Goal: Task Accomplishment & Management: Complete application form

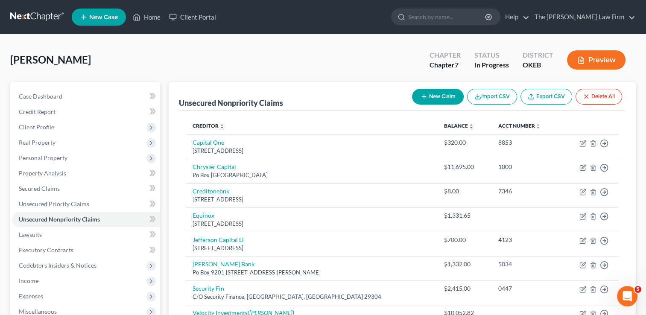
click at [40, 15] on link at bounding box center [37, 16] width 55 height 15
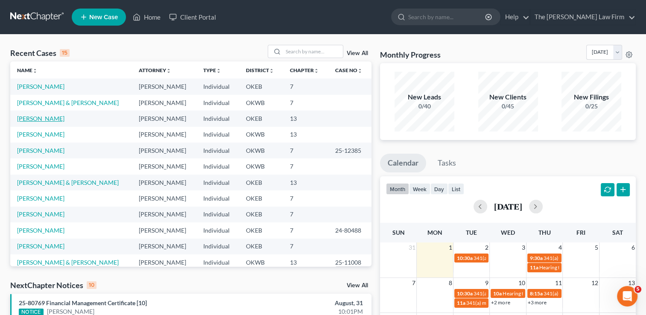
click at [32, 117] on link "[PERSON_NAME]" at bounding box center [40, 118] width 47 height 7
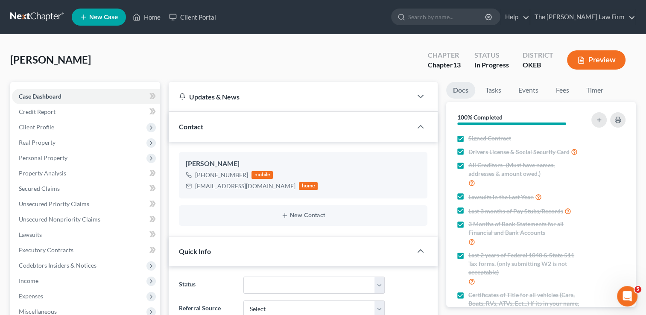
scroll to position [206, 0]
click at [38, 158] on span "Personal Property" at bounding box center [43, 157] width 49 height 7
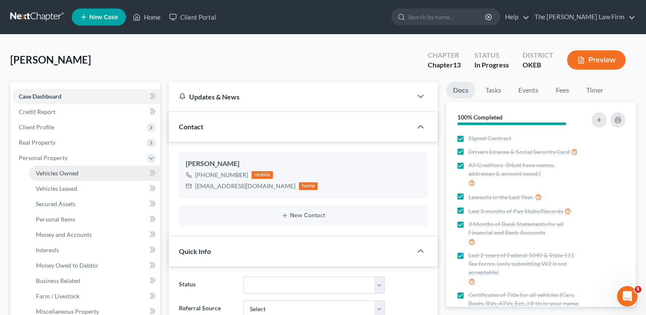
click at [71, 170] on span "Vehicles Owned" at bounding box center [57, 173] width 43 height 7
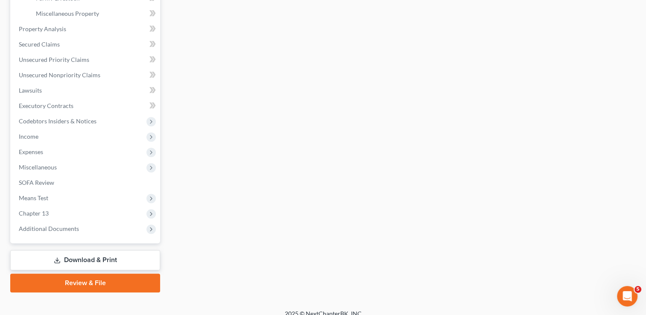
scroll to position [307, 0]
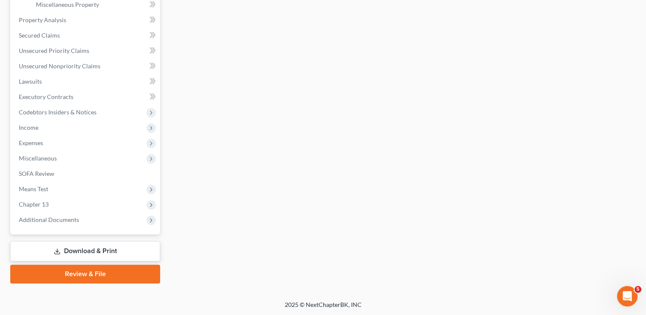
click at [80, 249] on link "Download & Print" at bounding box center [85, 251] width 150 height 20
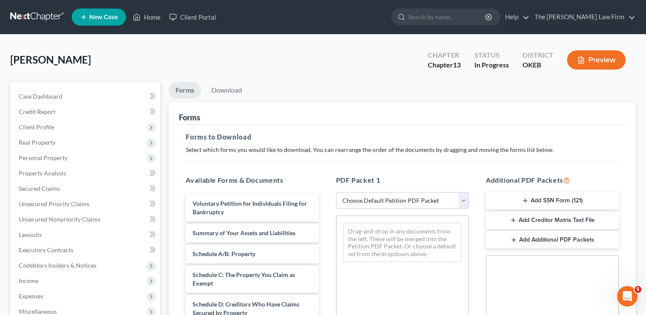
click at [381, 199] on select "Choose Default Petition PDF Packet Complete Bankruptcy Petition (all forms and …" at bounding box center [402, 200] width 133 height 17
select select "0"
click at [336, 192] on select "Choose Default Petition PDF Packet Complete Bankruptcy Petition (all forms and …" at bounding box center [402, 200] width 133 height 17
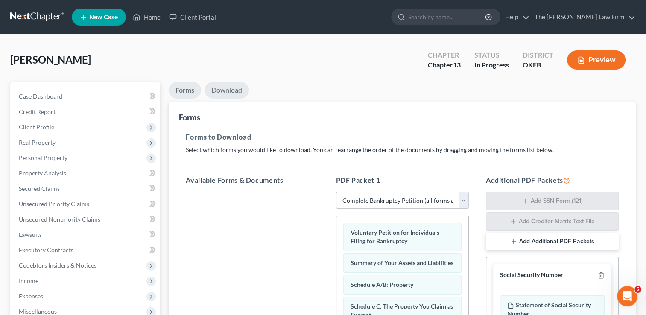
click at [224, 91] on link "Download" at bounding box center [227, 90] width 44 height 17
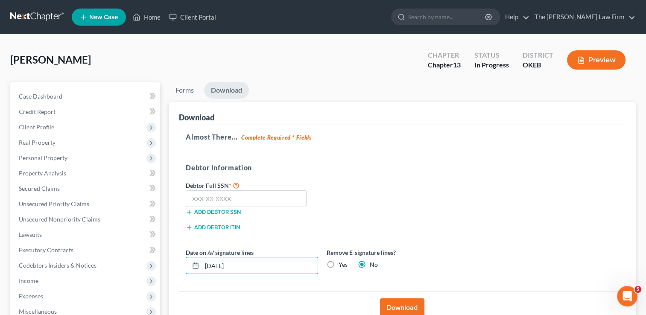
drag, startPoint x: 205, startPoint y: 264, endPoint x: 184, endPoint y: 269, distance: 21.5
click at [184, 266] on div "Date on /s/ signature lines 09/01/2025" at bounding box center [252, 261] width 141 height 26
type input "09/11/2025"
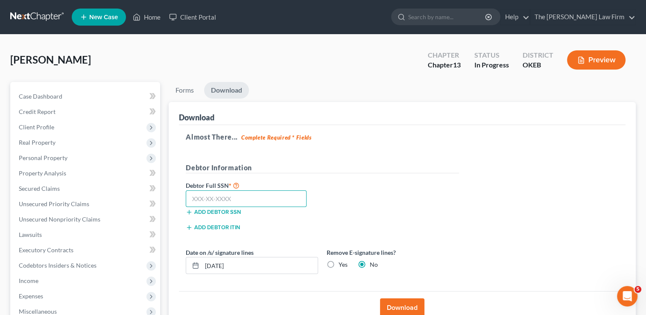
click at [263, 196] on input "text" at bounding box center [246, 198] width 121 height 17
type input "442-86-8873"
click at [393, 306] on button "Download" at bounding box center [402, 308] width 44 height 19
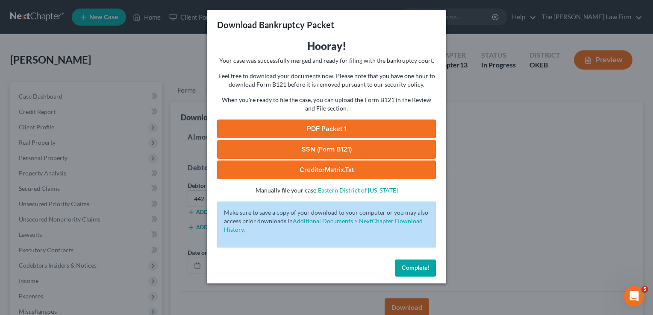
click at [357, 148] on link "SSN (Form B121)" at bounding box center [326, 149] width 219 height 19
click at [411, 269] on span "Complete!" at bounding box center [414, 267] width 27 height 7
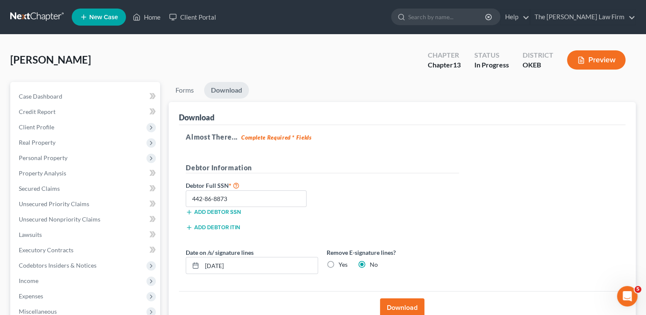
click at [31, 15] on link at bounding box center [37, 16] width 55 height 15
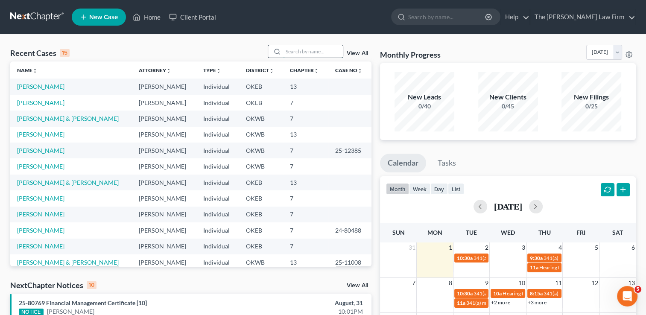
paste input "[PERSON_NAME]"
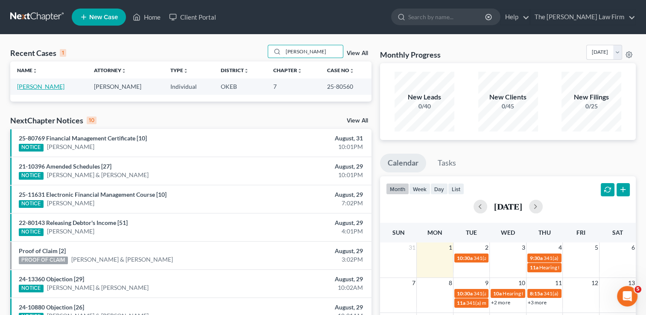
type input "[PERSON_NAME]"
click at [35, 87] on link "[PERSON_NAME]" at bounding box center [40, 86] width 47 height 7
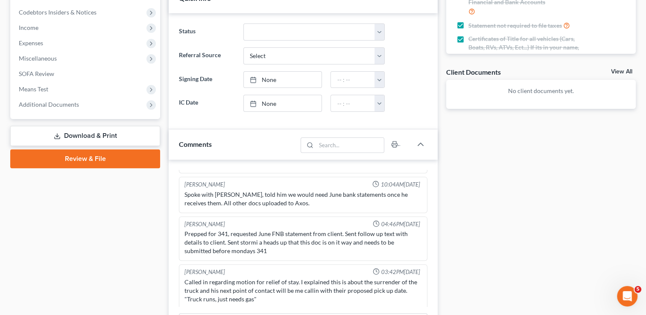
scroll to position [256, 0]
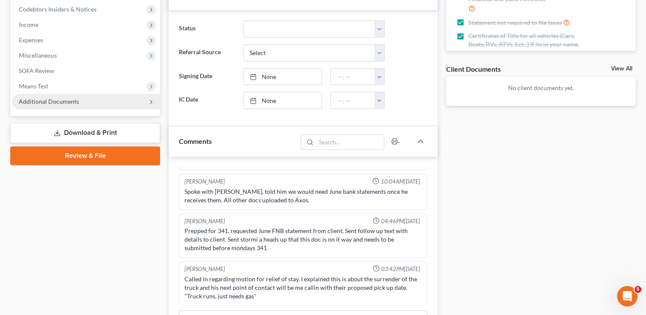
click at [60, 104] on span "Additional Documents" at bounding box center [49, 101] width 60 height 7
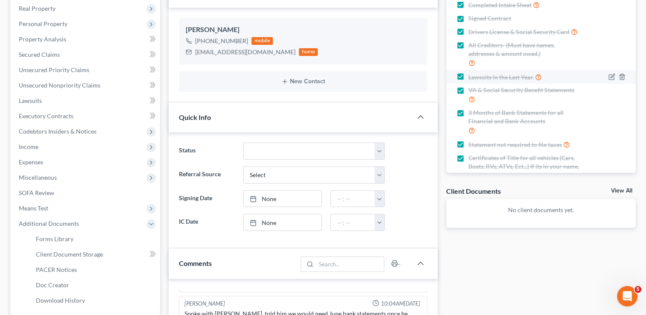
scroll to position [43, 0]
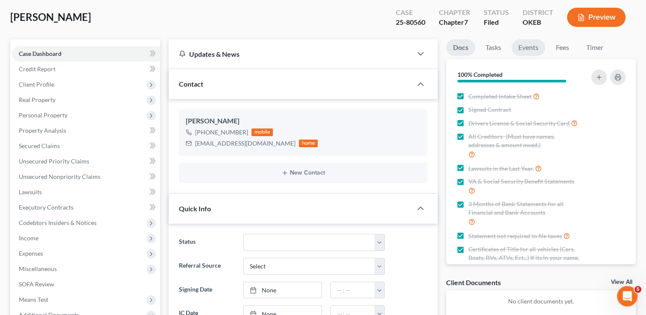
click at [527, 48] on link "Events" at bounding box center [529, 47] width 34 height 17
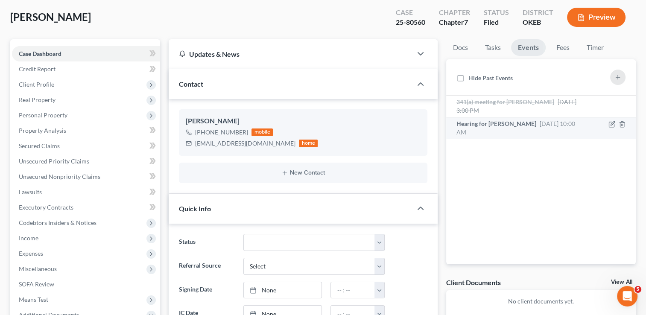
click at [518, 127] on div "Hearing for David Wagner Sep 10, 2025 10:00 AM" at bounding box center [519, 128] width 125 height 17
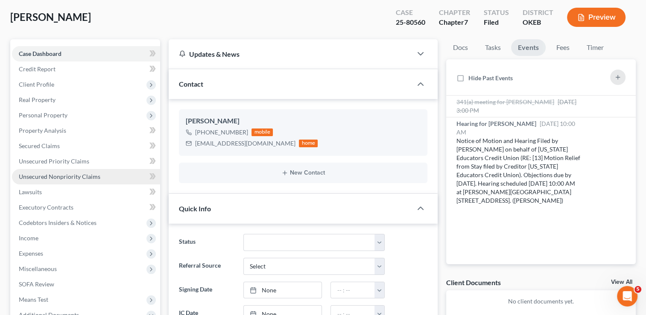
click at [65, 174] on span "Unsecured Nonpriority Claims" at bounding box center [60, 176] width 82 height 7
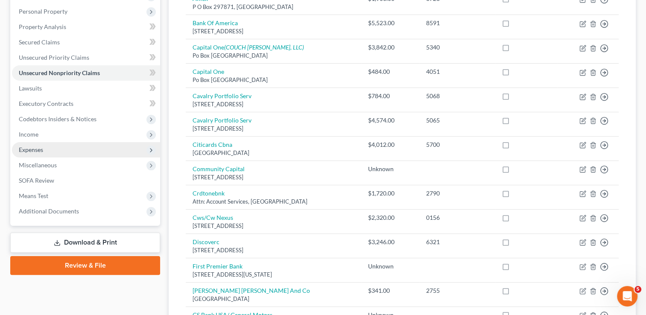
scroll to position [128, 0]
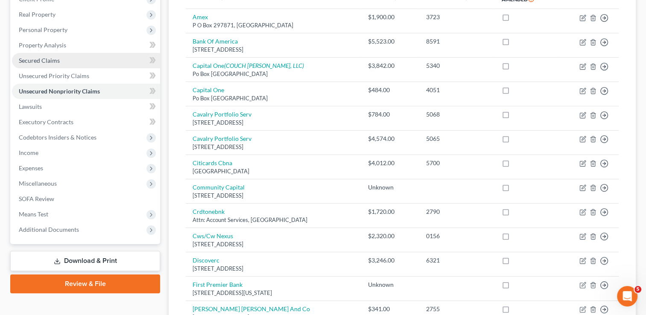
click at [55, 61] on span "Secured Claims" at bounding box center [39, 60] width 41 height 7
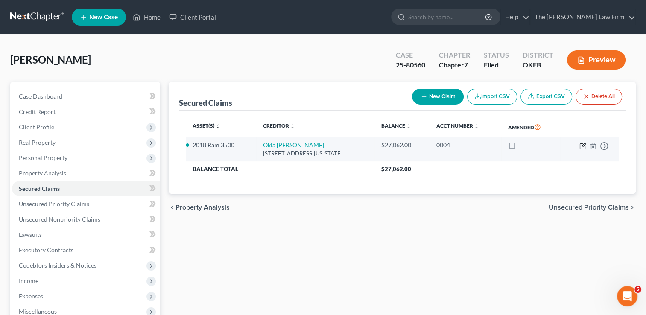
click at [582, 146] on icon "button" at bounding box center [584, 145] width 4 height 4
select select "37"
select select "0"
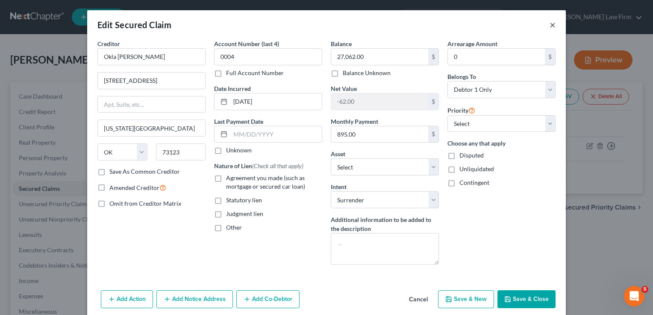
click at [549, 26] on button "×" at bounding box center [552, 25] width 6 height 10
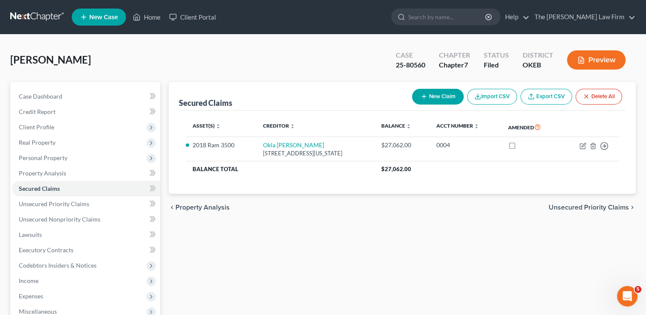
click at [218, 222] on div "Secured Claims New Claim Import CSV Export CSV Delete All Asset(s) expand_more …" at bounding box center [402, 252] width 476 height 340
click at [39, 17] on link at bounding box center [37, 16] width 55 height 15
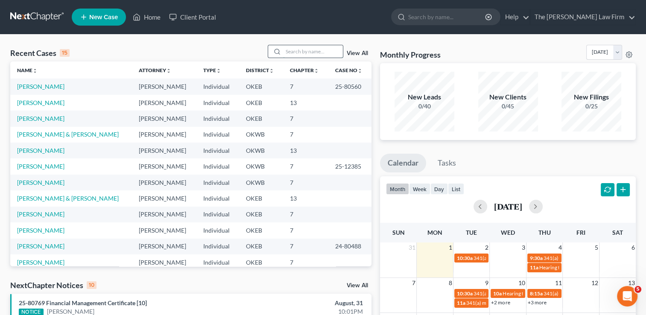
click at [300, 52] on input "search" at bounding box center [313, 51] width 60 height 12
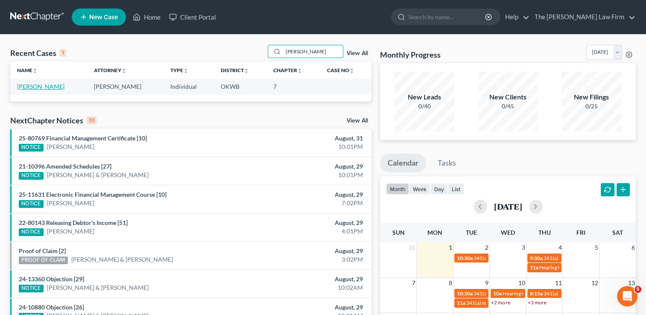
type input "kinsey"
click at [46, 86] on link "[PERSON_NAME]" at bounding box center [40, 86] width 47 height 7
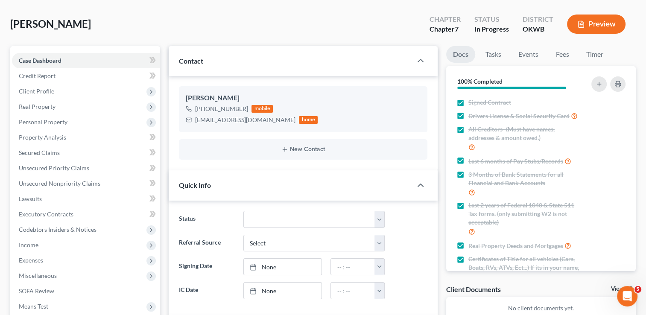
scroll to position [128, 0]
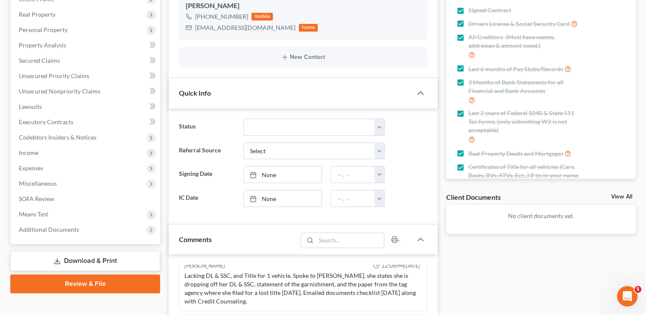
click at [107, 284] on link "Review & File" at bounding box center [85, 284] width 150 height 19
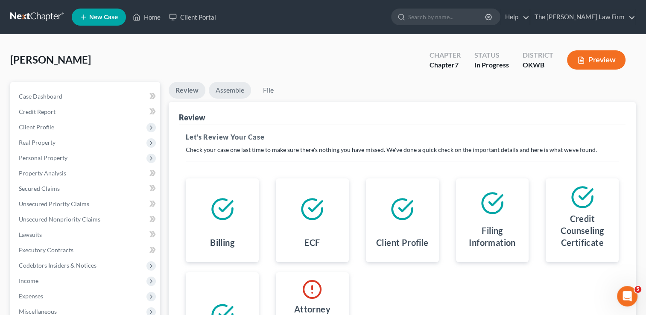
click at [232, 88] on link "Assemble" at bounding box center [230, 90] width 42 height 17
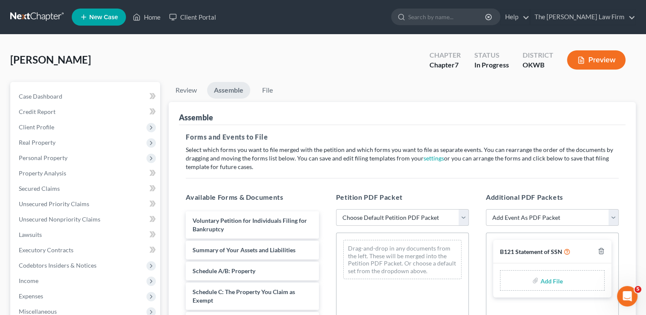
click at [410, 217] on select "Choose Default Petition PDF Packet Complete Bankruptcy Petition (all forms and …" at bounding box center [402, 217] width 133 height 17
select select "0"
click at [336, 209] on select "Choose Default Petition PDF Packet Complete Bankruptcy Petition (all forms and …" at bounding box center [402, 217] width 133 height 17
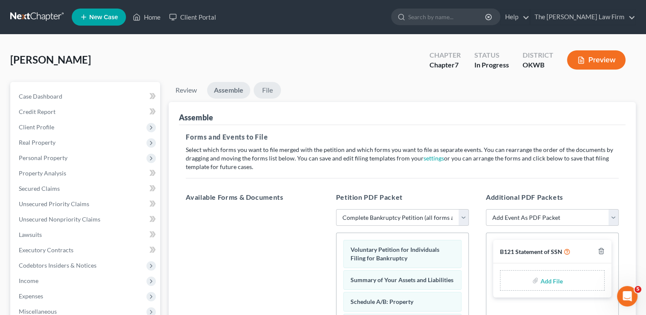
click at [267, 88] on link "File" at bounding box center [267, 90] width 27 height 17
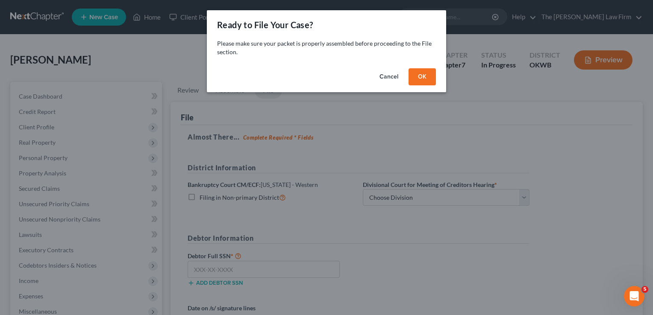
click at [419, 78] on button "OK" at bounding box center [421, 76] width 27 height 17
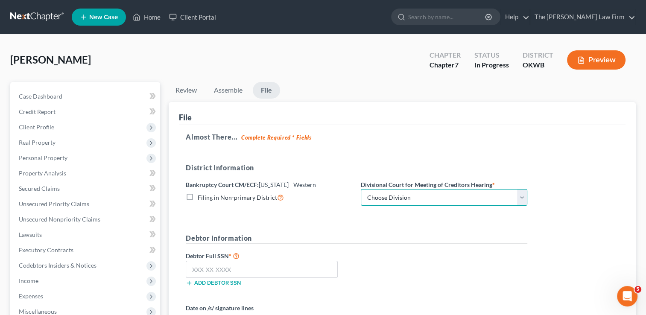
click at [423, 199] on select "Choose Division Oklahoma City" at bounding box center [444, 197] width 167 height 17
select select "0"
click at [361, 189] on select "Choose Division Oklahoma City" at bounding box center [444, 197] width 167 height 17
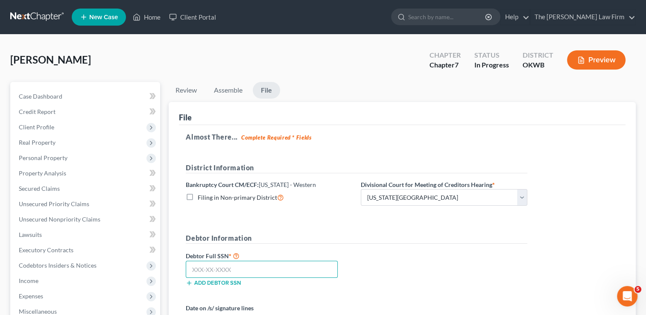
click at [248, 269] on input "text" at bounding box center [262, 269] width 152 height 17
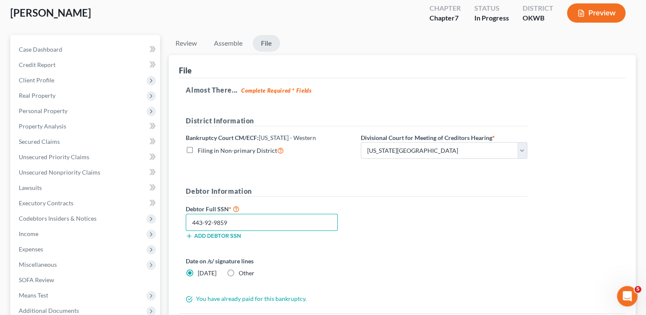
scroll to position [85, 0]
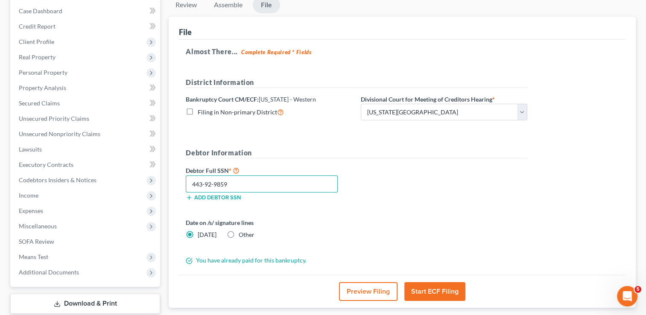
type input "443-92-9859"
click at [239, 234] on label "Other" at bounding box center [247, 235] width 16 height 9
click at [242, 234] on input "Other" at bounding box center [245, 234] width 6 height 6
radio input "true"
radio input "false"
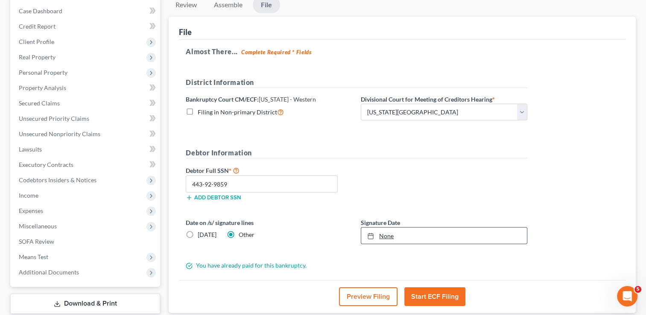
click at [408, 234] on link "None" at bounding box center [444, 236] width 166 height 16
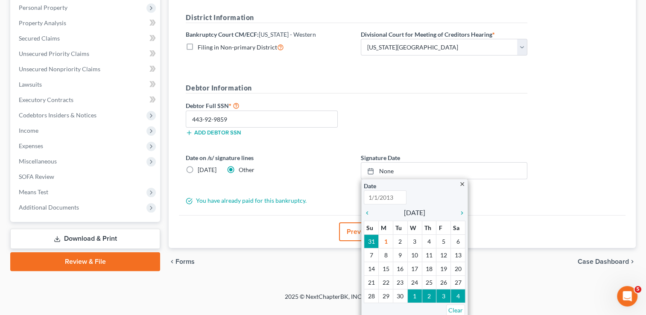
scroll to position [152, 0]
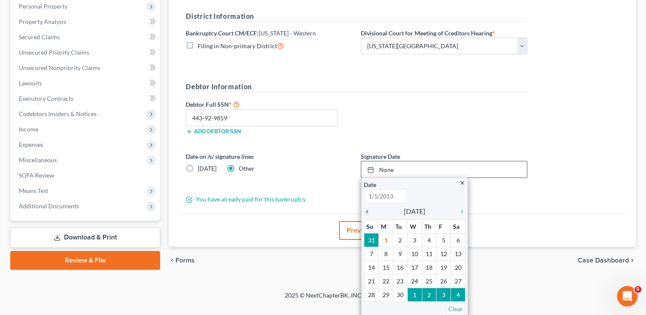
type input "9/1/2025"
click at [366, 213] on icon "chevron_left" at bounding box center [369, 211] width 11 height 7
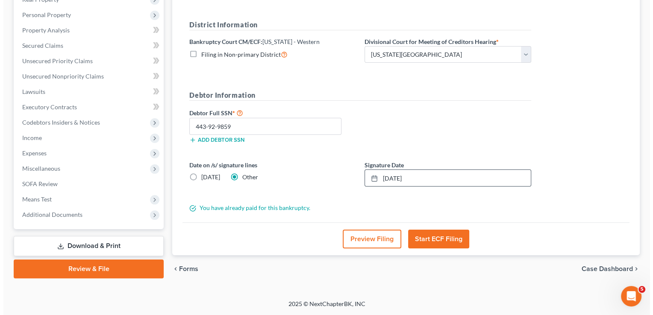
scroll to position [142, 0]
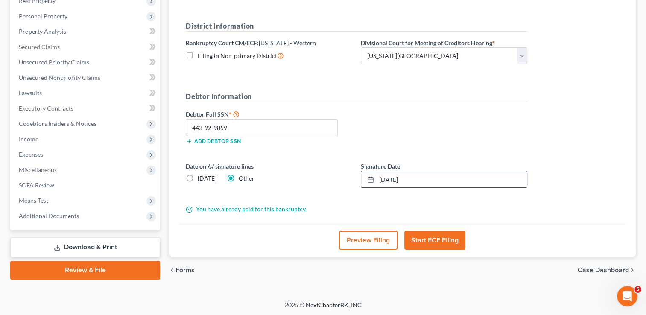
click at [445, 241] on button "Start ECF Filing" at bounding box center [434, 240] width 61 height 19
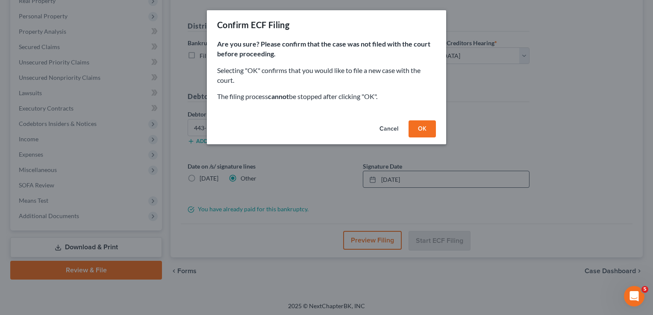
click at [422, 130] on button "OK" at bounding box center [421, 128] width 27 height 17
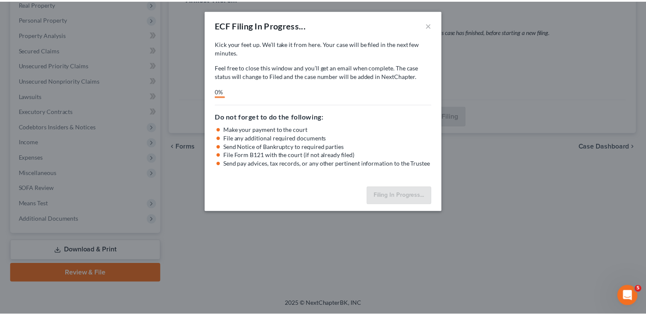
scroll to position [138, 0]
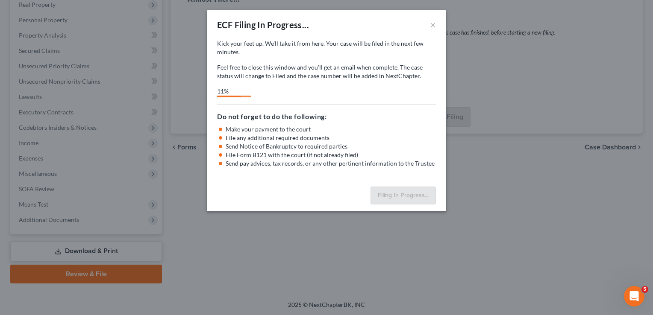
select select "0"
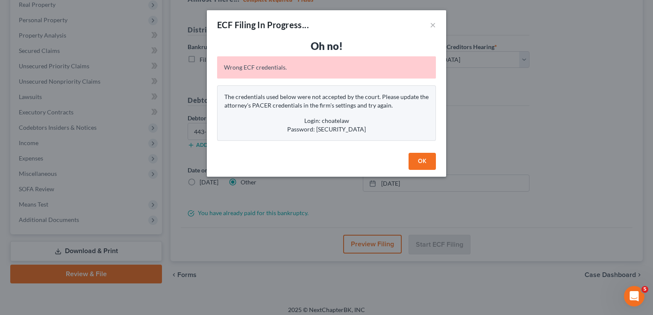
click at [425, 164] on button "OK" at bounding box center [421, 161] width 27 height 17
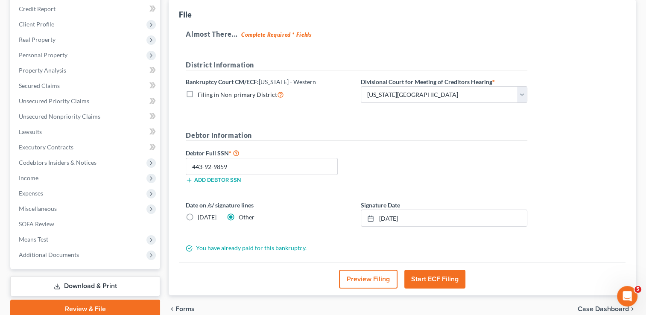
scroll to position [0, 0]
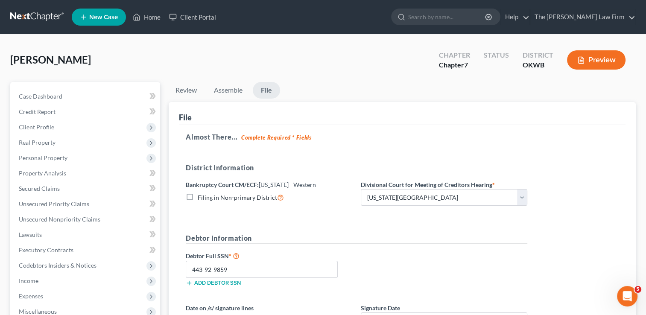
click at [44, 15] on link at bounding box center [37, 16] width 55 height 15
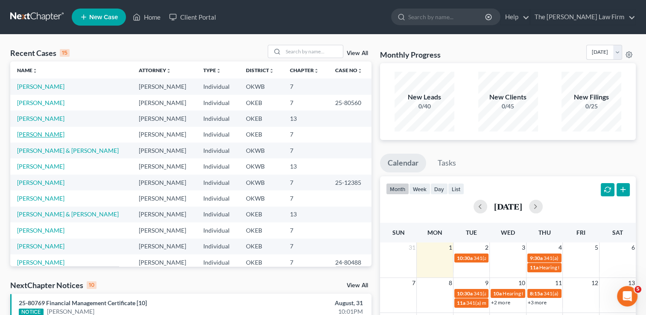
click at [31, 132] on link "[PERSON_NAME]" at bounding box center [40, 134] width 47 height 7
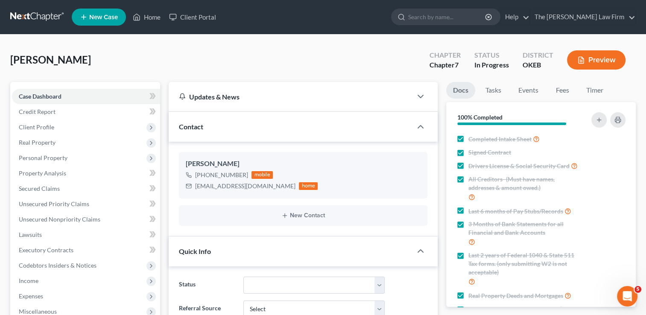
scroll to position [93, 0]
click at [62, 125] on span "Client Profile" at bounding box center [86, 127] width 148 height 15
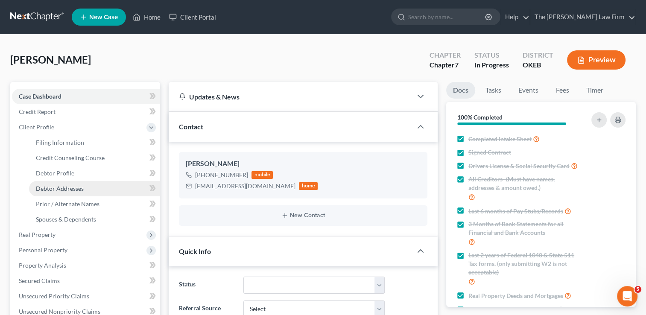
click at [88, 188] on link "Debtor Addresses" at bounding box center [94, 188] width 131 height 15
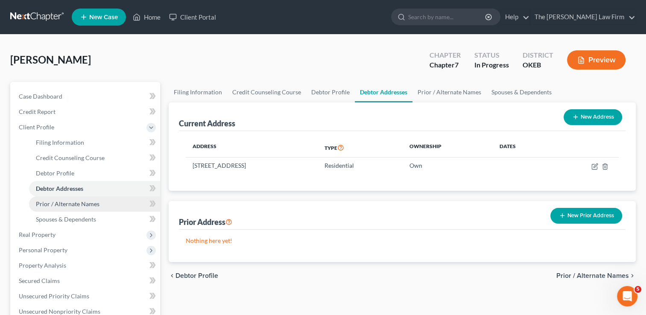
click at [81, 200] on span "Prior / Alternate Names" at bounding box center [68, 203] width 64 height 7
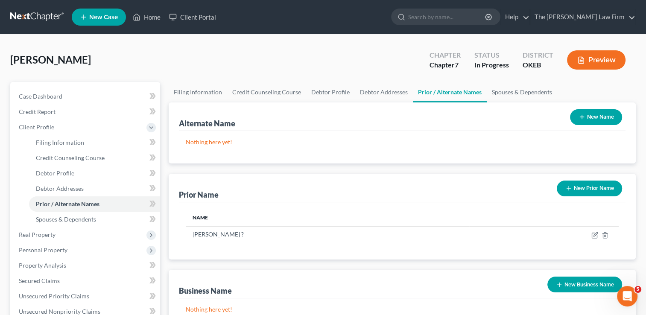
click at [608, 185] on button "New Prior Name" at bounding box center [589, 189] width 65 height 16
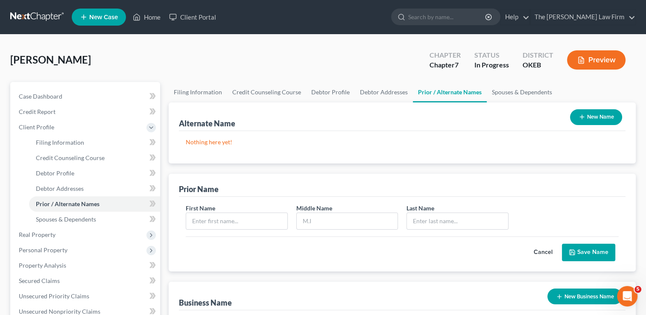
click at [547, 250] on button "Cancel" at bounding box center [543, 252] width 38 height 17
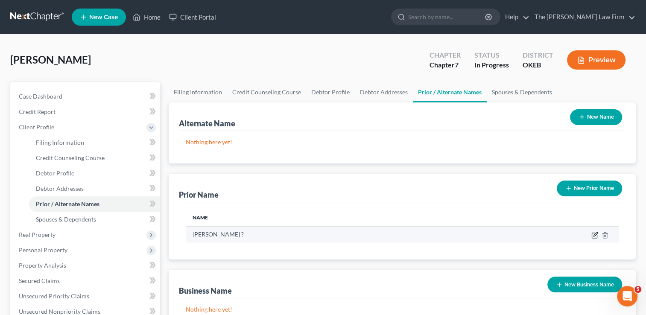
click at [594, 235] on icon "button" at bounding box center [596, 234] width 4 height 4
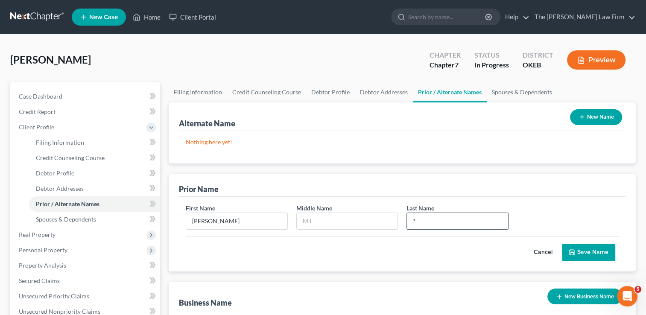
click at [462, 219] on input "?" at bounding box center [457, 221] width 101 height 16
type input "[PERSON_NAME]"
click at [595, 250] on button "Save Name" at bounding box center [588, 253] width 53 height 18
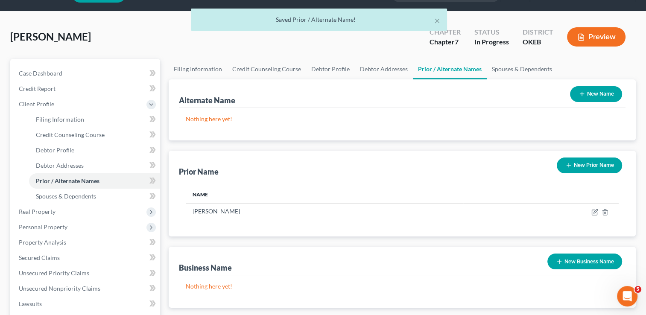
scroll to position [43, 0]
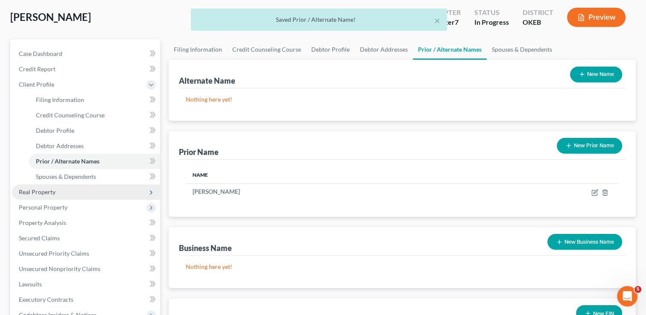
click at [50, 190] on span "Real Property" at bounding box center [37, 191] width 37 height 7
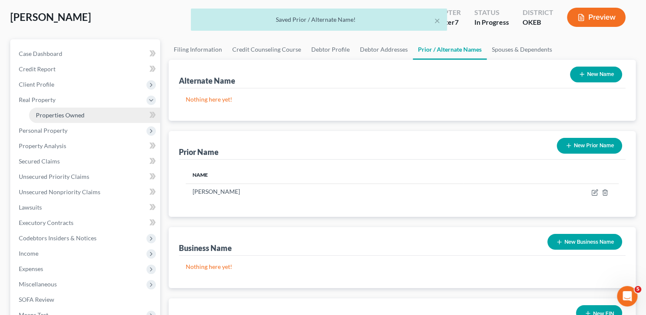
click at [80, 113] on span "Properties Owned" at bounding box center [60, 114] width 49 height 7
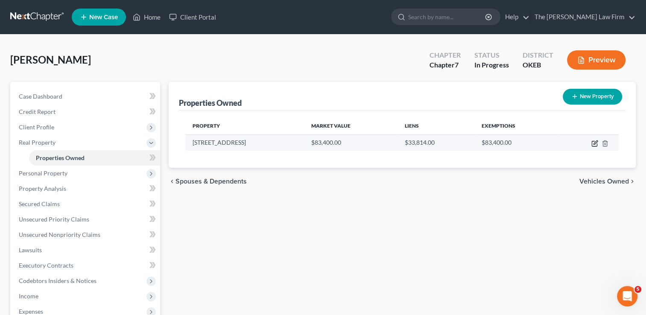
click at [594, 143] on icon "button" at bounding box center [594, 143] width 7 height 7
select select "37"
select select "0"
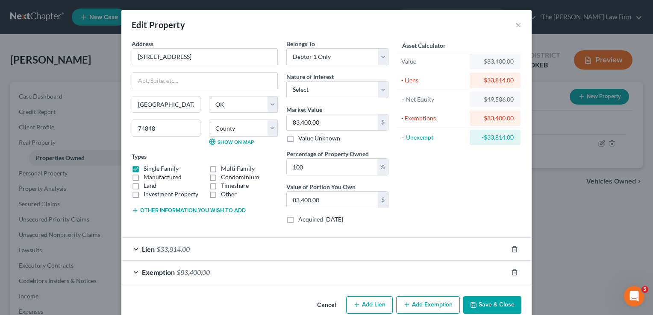
click at [178, 211] on button "Other information you wish to add" at bounding box center [189, 210] width 114 height 7
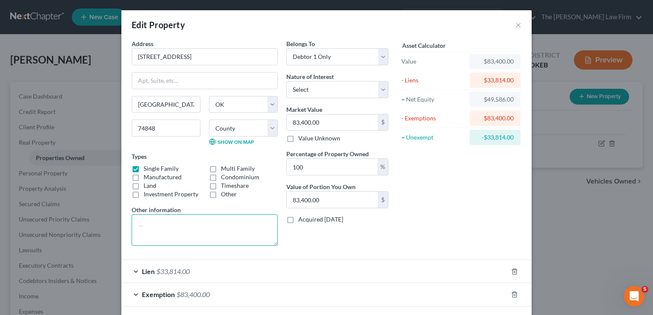
click at [170, 225] on textarea at bounding box center [205, 230] width 146 height 32
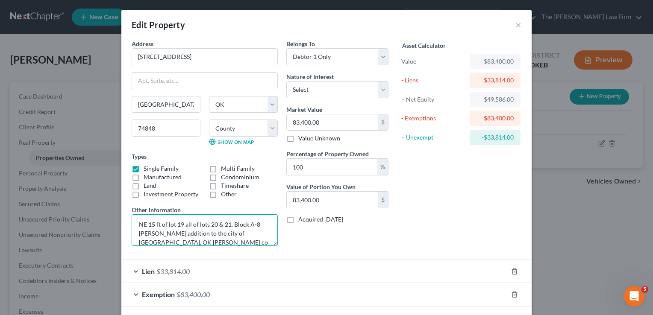
click at [146, 243] on textarea "NE 15 ft of lot 19 all of lots 20 & 21. Block A-8 Pierce addition to the city o…" at bounding box center [205, 230] width 146 height 32
type textarea "NE 15 ft of lot 19 all of lots 20 & 21. Block A-8 Pierce addition to the city o…"
click at [306, 239] on div "Belongs To * Select Debtor 1 Only Debtor 2 Only Debtor 1 And Debtor 2 Only At L…" at bounding box center [337, 146] width 111 height 214
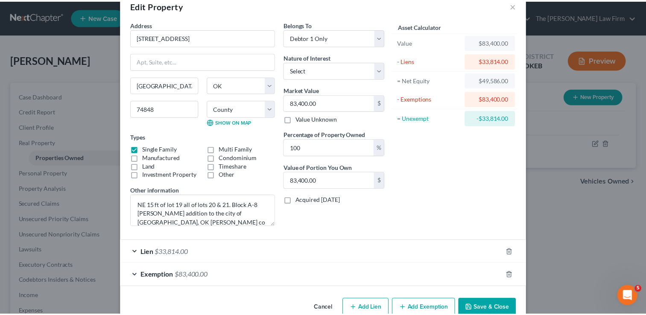
scroll to position [37, 0]
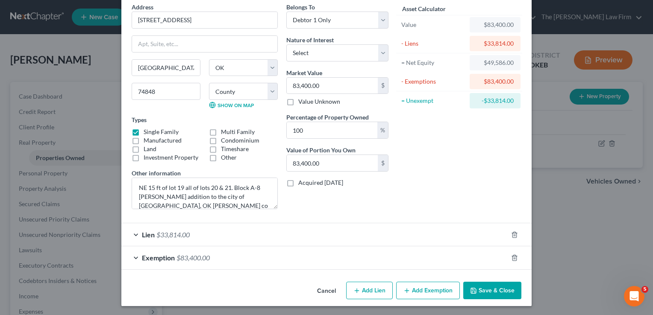
click at [489, 290] on button "Save & Close" at bounding box center [492, 291] width 58 height 18
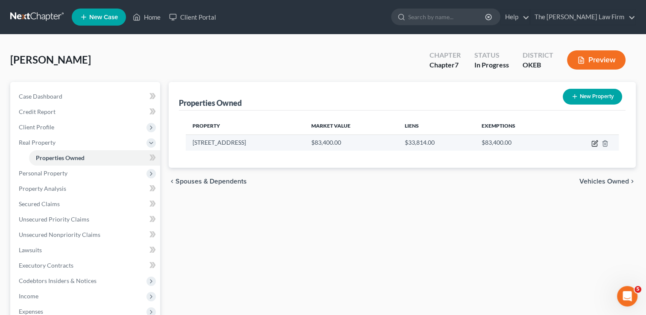
click at [594, 143] on icon "button" at bounding box center [596, 143] width 4 height 4
select select "37"
select select "31"
select select "0"
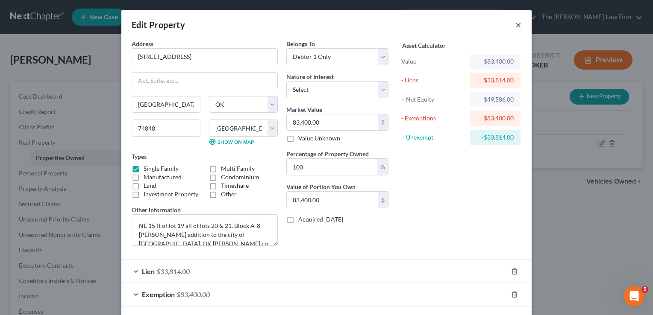
click at [516, 25] on button "×" at bounding box center [518, 25] width 6 height 10
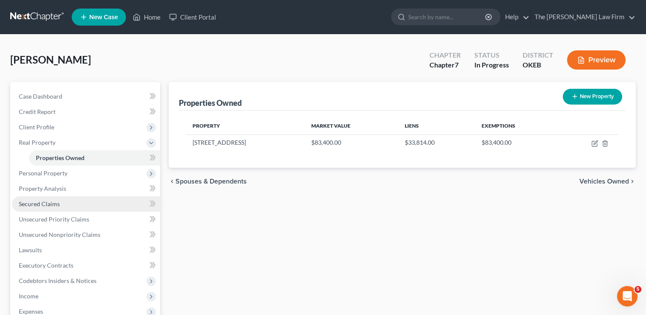
click at [51, 202] on span "Secured Claims" at bounding box center [39, 203] width 41 height 7
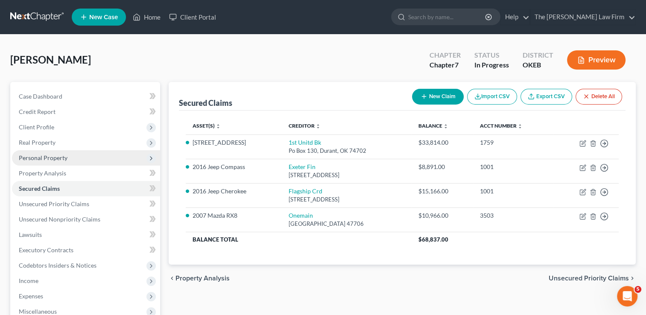
click at [48, 158] on span "Personal Property" at bounding box center [43, 157] width 49 height 7
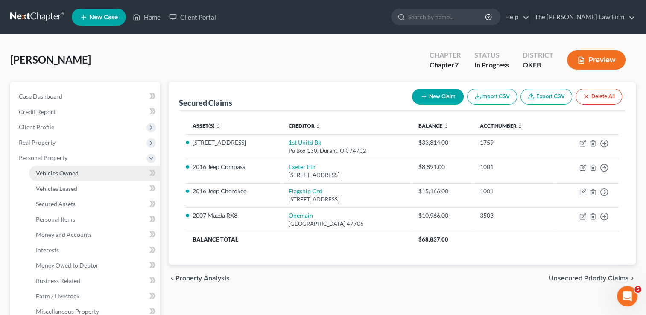
click at [85, 173] on link "Vehicles Owned" at bounding box center [94, 173] width 131 height 15
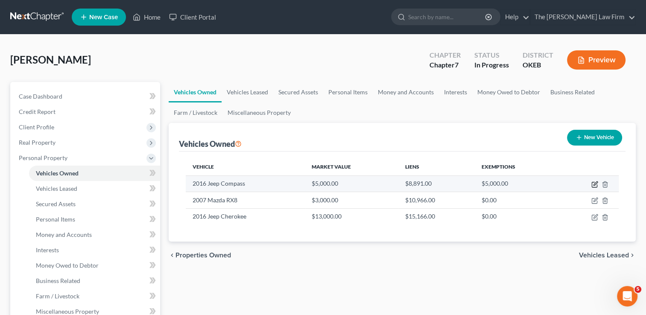
click at [596, 182] on icon "button" at bounding box center [596, 184] width 4 height 4
select select "0"
select select "10"
select select "0"
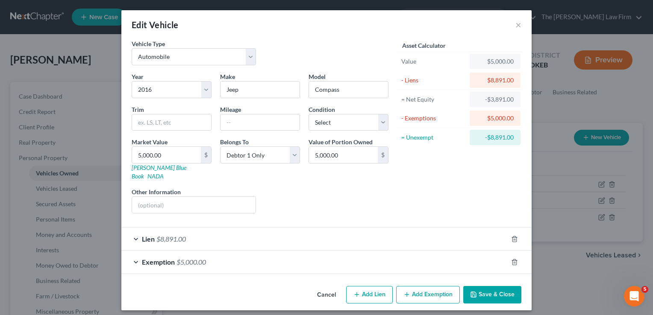
click at [495, 286] on button "Save & Close" at bounding box center [492, 295] width 58 height 18
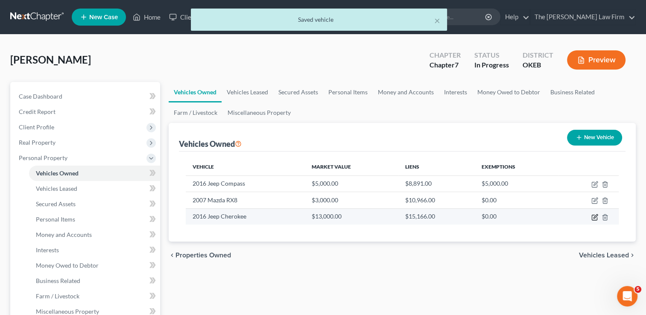
click at [594, 217] on icon "button" at bounding box center [594, 217] width 7 height 7
select select "0"
select select "10"
select select "0"
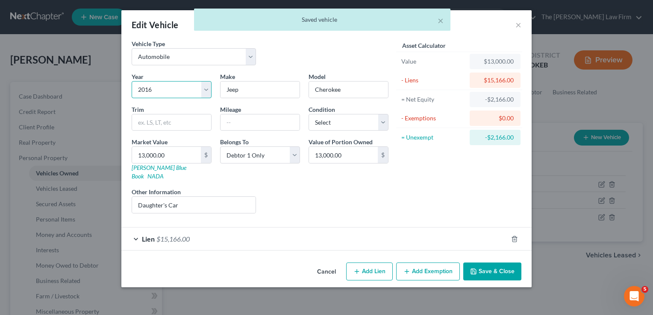
click at [157, 88] on select "Select 2026 2025 2024 2023 2022 2021 2020 2019 2018 2017 2016 2015 2014 2013 20…" at bounding box center [172, 89] width 80 height 17
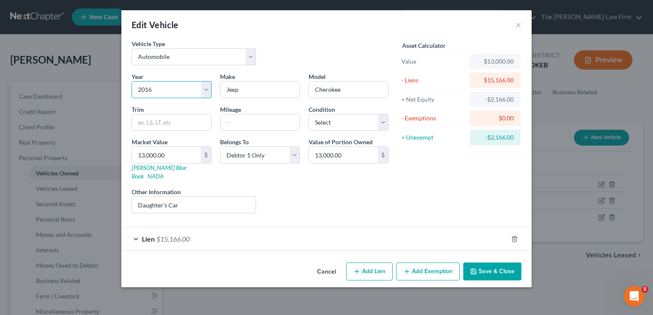
select select "7"
click at [132, 81] on select "Select 2026 2025 2024 2023 2022 2021 2020 2019 2018 2017 2016 2015 2014 2013 20…" at bounding box center [172, 89] width 80 height 17
click at [301, 187] on div "Liens Select" at bounding box center [326, 200] width 133 height 26
click at [494, 263] on button "Save & Close" at bounding box center [492, 272] width 58 height 18
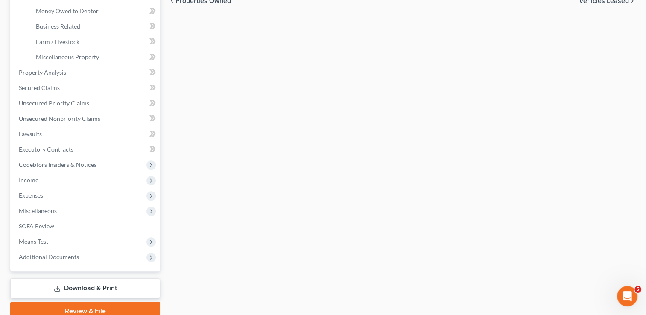
scroll to position [292, 0]
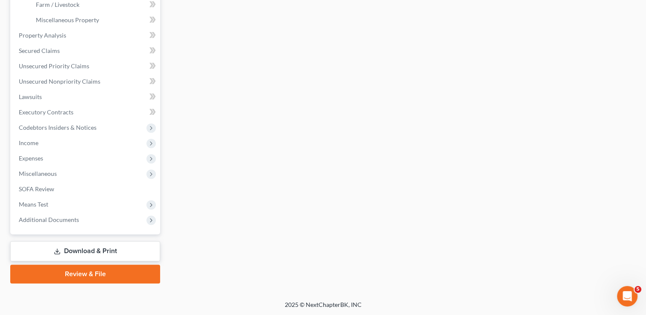
click at [79, 249] on link "Download & Print" at bounding box center [85, 251] width 150 height 20
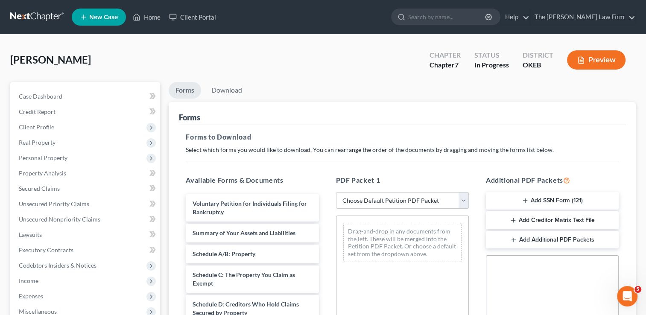
click at [380, 199] on select "Choose Default Petition PDF Packet Complete Bankruptcy Petition (all forms and …" at bounding box center [402, 200] width 133 height 17
select select "0"
click at [336, 192] on select "Choose Default Petition PDF Packet Complete Bankruptcy Petition (all forms and …" at bounding box center [402, 200] width 133 height 17
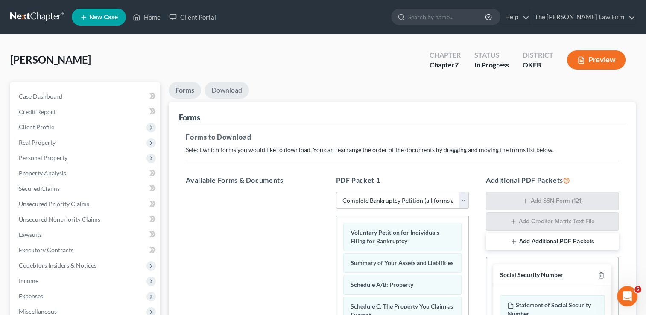
click at [232, 94] on link "Download" at bounding box center [227, 90] width 44 height 17
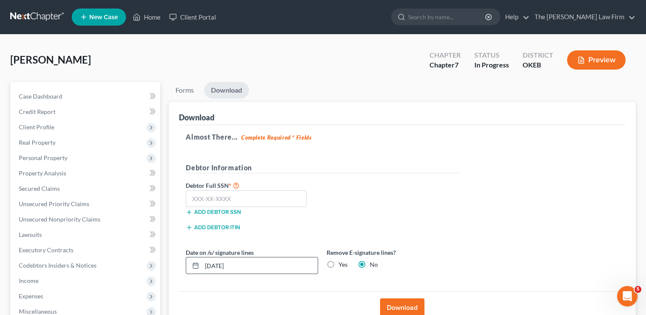
drag, startPoint x: 253, startPoint y: 266, endPoint x: 245, endPoint y: 265, distance: 7.7
click at [245, 265] on input "09/01/2025" at bounding box center [260, 266] width 116 height 16
drag, startPoint x: 245, startPoint y: 265, endPoint x: 207, endPoint y: 276, distance: 40.0
click at [207, 275] on div "Date on /s/ signature lines 09/01/2025 Remove E-signature lines? Yes No" at bounding box center [323, 264] width 282 height 33
type input "09/05/2025"
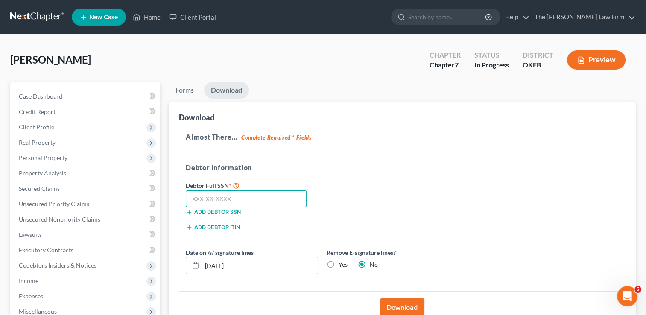
click at [253, 199] on input "text" at bounding box center [246, 198] width 121 height 17
type input "441-86-0519"
click at [399, 306] on button "Download" at bounding box center [402, 308] width 44 height 19
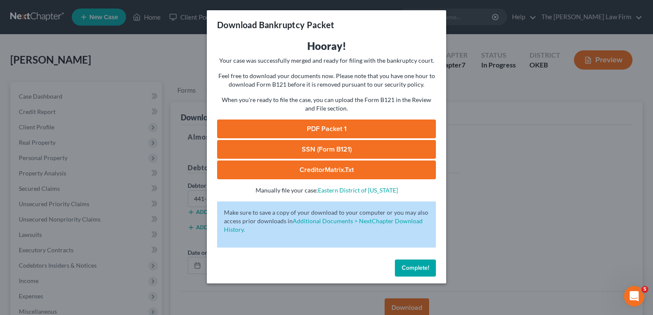
click at [350, 146] on link "SSN (Form B121)" at bounding box center [326, 149] width 219 height 19
click at [352, 130] on link "PDF Packet 1" at bounding box center [326, 129] width 219 height 19
click at [418, 269] on span "Complete!" at bounding box center [414, 267] width 27 height 7
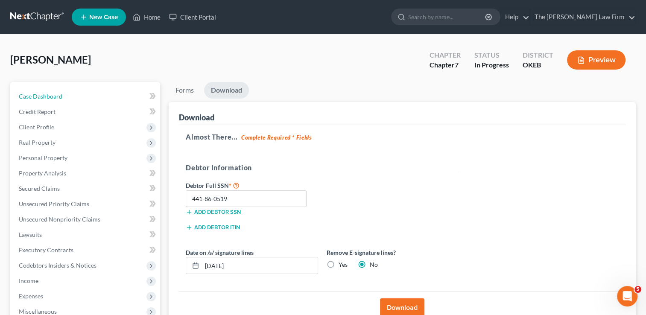
click at [45, 96] on span "Case Dashboard" at bounding box center [41, 96] width 44 height 7
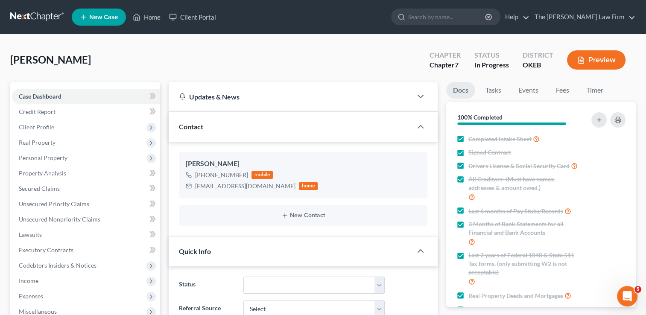
scroll to position [93, 0]
drag, startPoint x: 198, startPoint y: 186, endPoint x: 268, endPoint y: 190, distance: 70.6
click at [268, 190] on div "jcartet4045408@gmail.com home" at bounding box center [252, 186] width 132 height 11
drag, startPoint x: 268, startPoint y: 190, endPoint x: 237, endPoint y: 186, distance: 30.6
copy div "jcartet4045408@gmail.com"
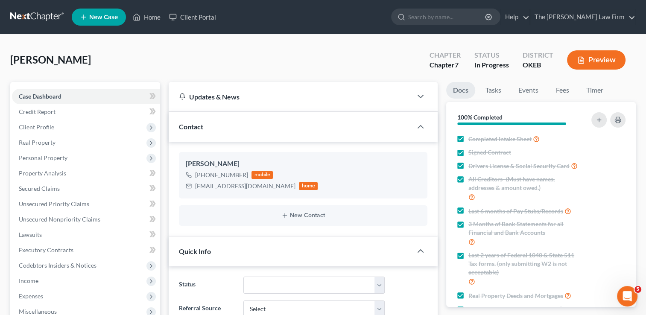
click at [299, 51] on div "Burnell, Jennifer Upgraded Chapter Chapter 7 Status In Progress District OKEB P…" at bounding box center [323, 63] width 626 height 37
click at [43, 15] on link at bounding box center [37, 16] width 55 height 15
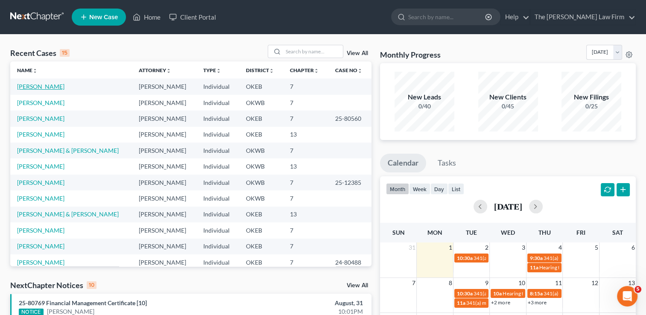
click at [34, 87] on link "[PERSON_NAME]" at bounding box center [40, 86] width 47 height 7
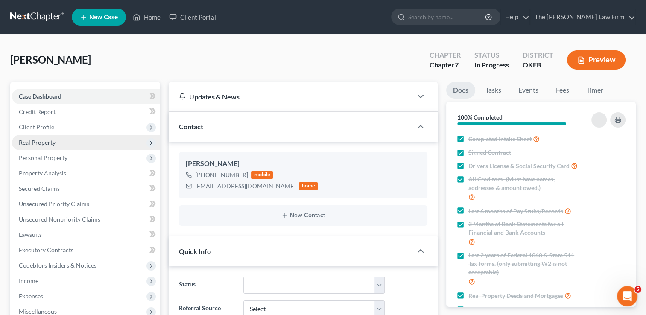
click at [35, 137] on span "Real Property" at bounding box center [86, 142] width 148 height 15
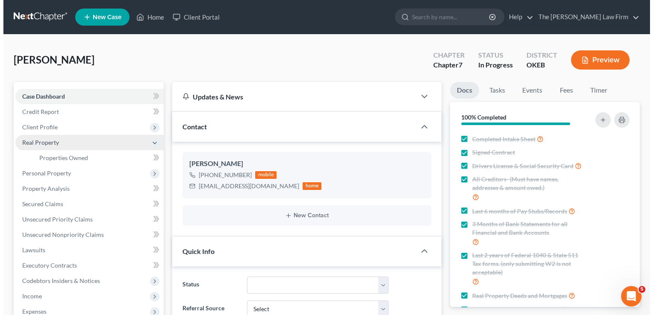
scroll to position [93, 0]
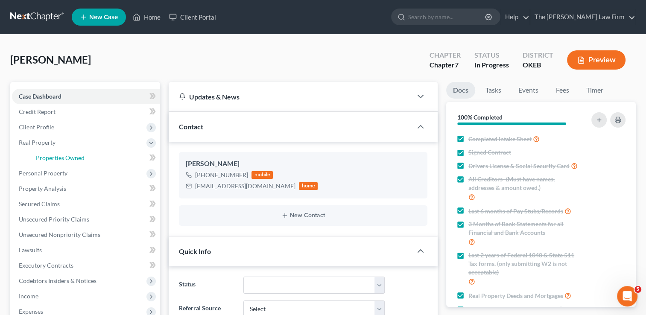
drag, startPoint x: 73, startPoint y: 158, endPoint x: 169, endPoint y: 161, distance: 95.3
click at [73, 158] on span "Properties Owned" at bounding box center [60, 157] width 49 height 7
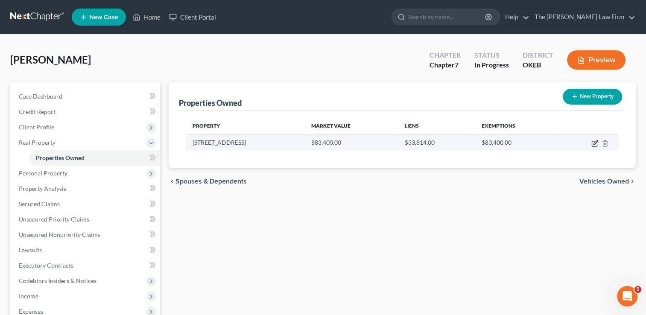
click at [594, 144] on icon "button" at bounding box center [596, 143] width 4 height 4
select select "37"
select select "0"
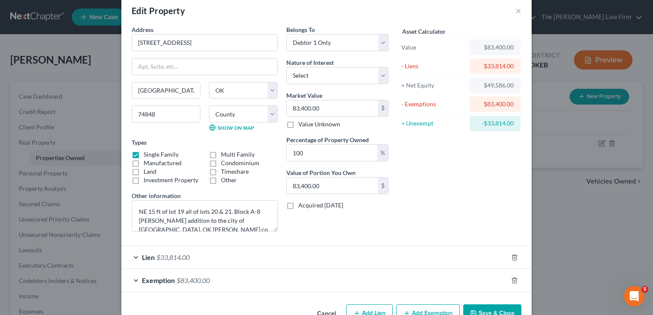
scroll to position [37, 0]
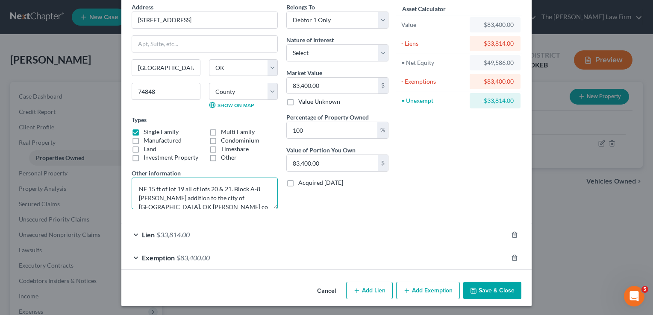
click at [185, 202] on textarea "NE 15 ft of lot 19 all of lots 20 & 21. Block A-8 Pierce addition to the city o…" at bounding box center [205, 194] width 146 height 32
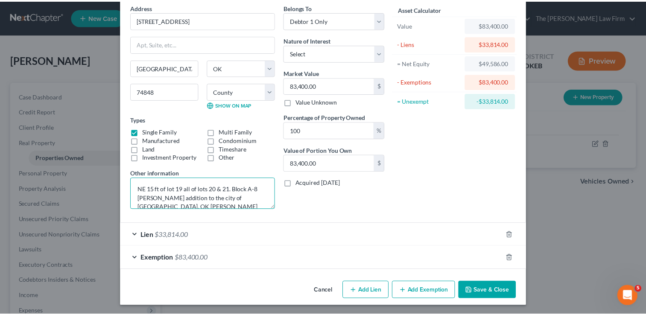
scroll to position [1, 0]
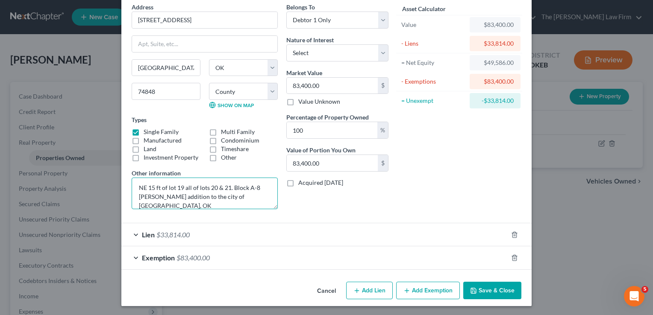
type textarea "NE 15 ft of lot 19 all of lots 20 & 21. Block A-8 Pierce addition to the city o…"
click at [501, 288] on button "Save & Close" at bounding box center [492, 291] width 58 height 18
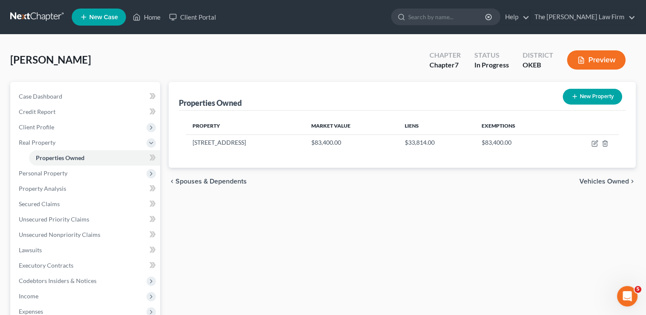
click at [30, 13] on link at bounding box center [37, 16] width 55 height 15
